Goal: Obtain resource: Obtain resource

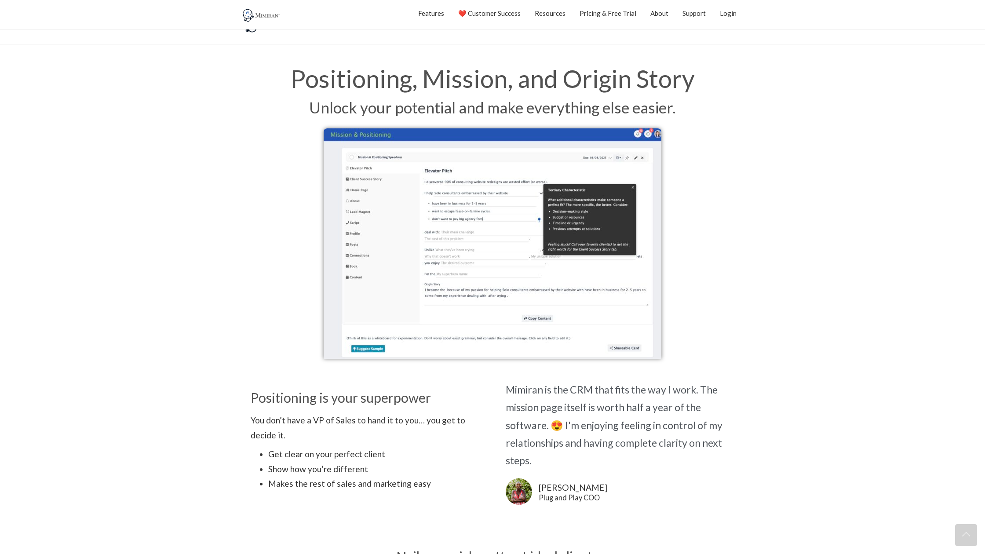
scroll to position [522, 0]
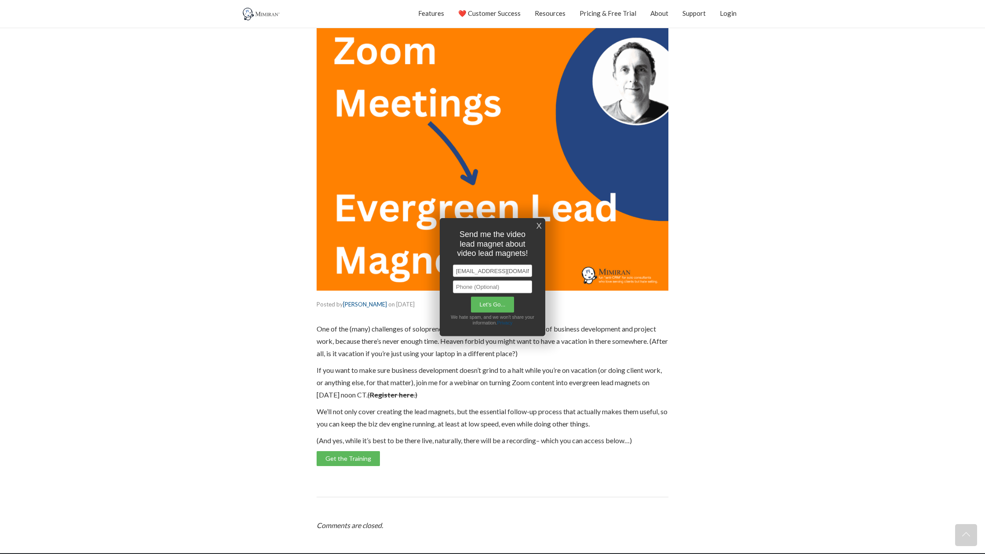
scroll to position [134, 0]
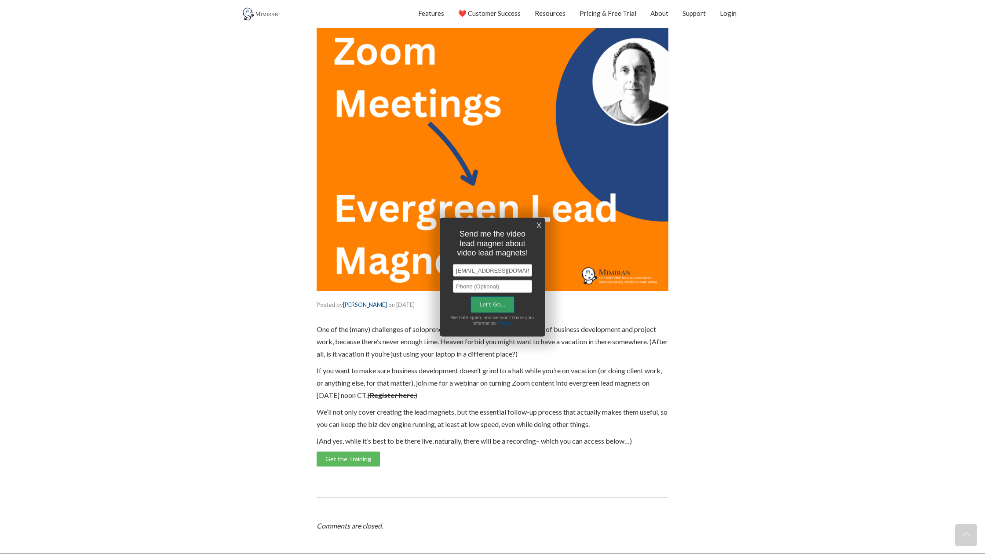
click at [485, 304] on input "Let's Go..." at bounding box center [492, 304] width 44 height 17
